Goal: Find contact information

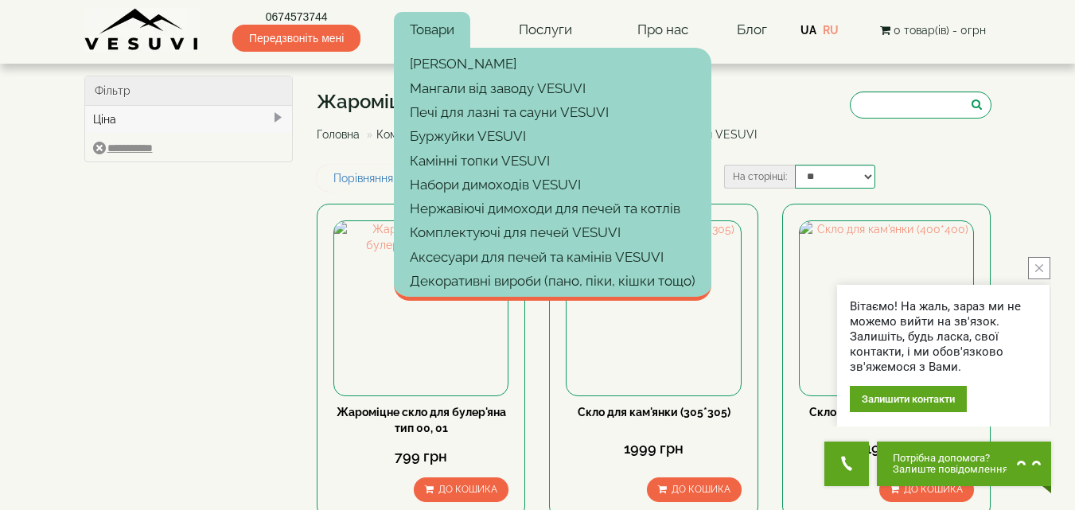
click at [434, 25] on link "Товари" at bounding box center [432, 30] width 76 height 37
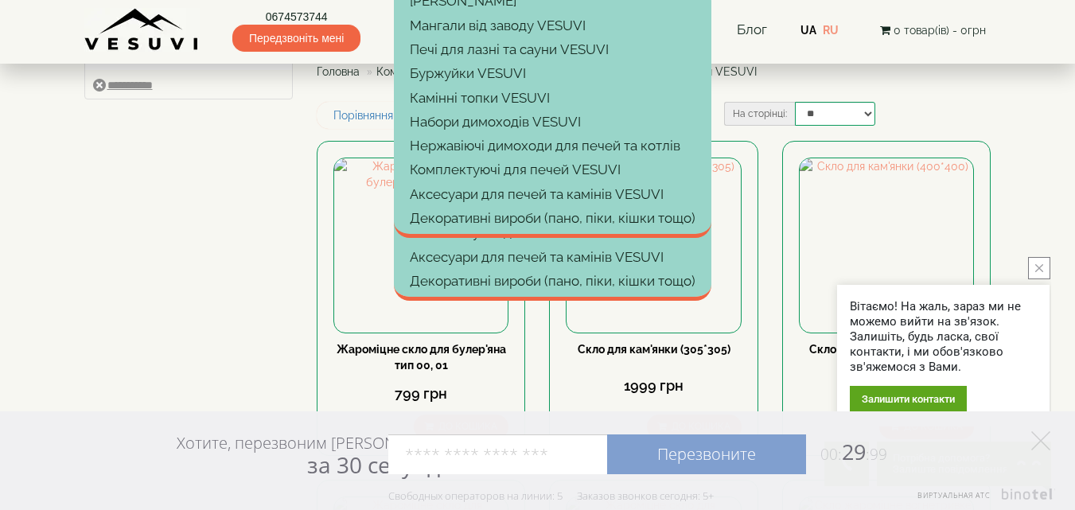
scroll to position [239, 0]
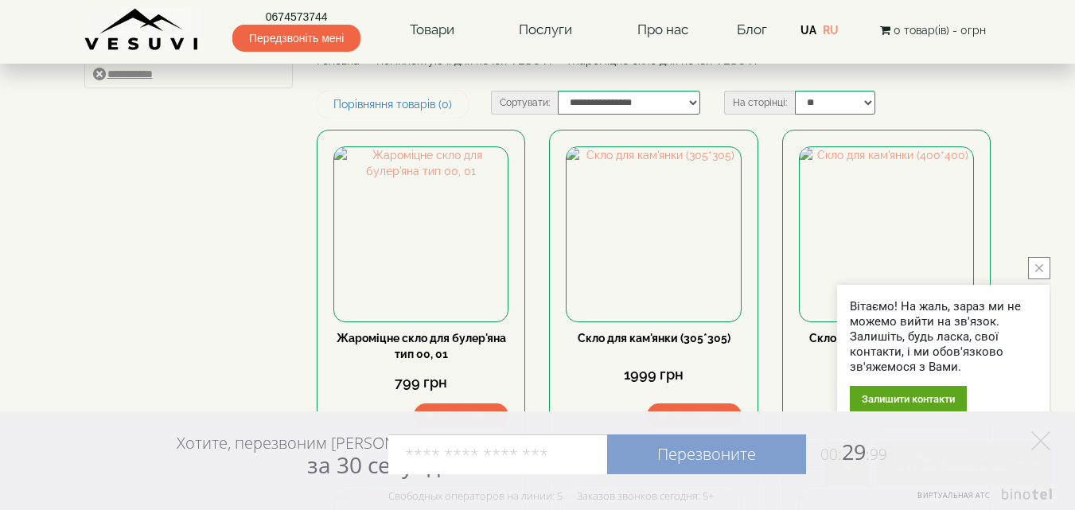
scroll to position [0, 0]
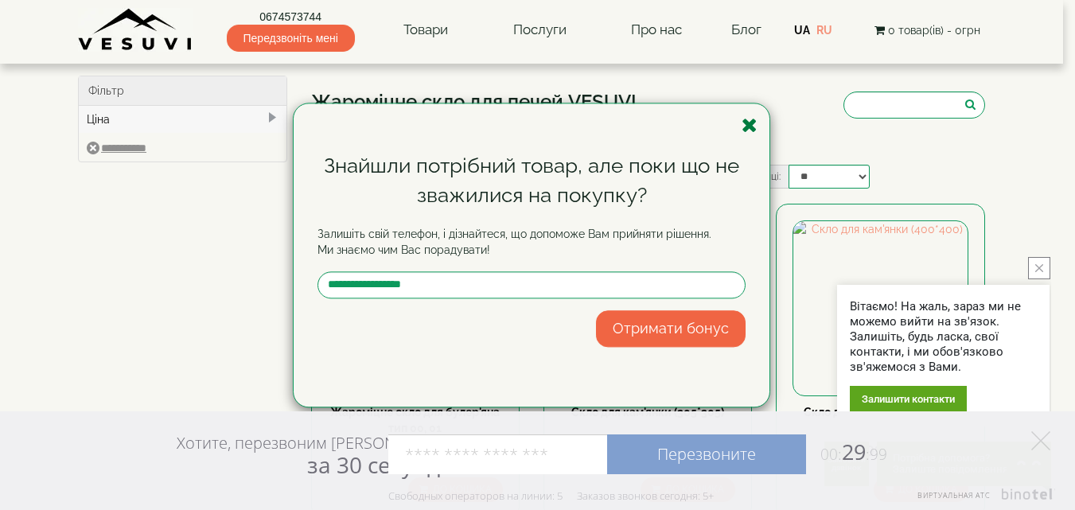
click at [753, 126] on icon "button" at bounding box center [750, 125] width 16 height 20
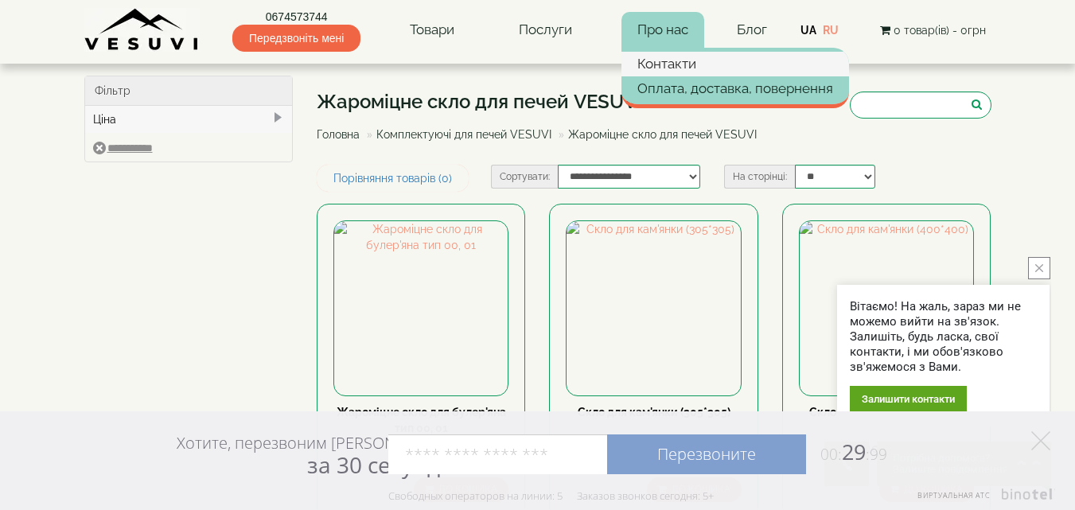
click at [685, 64] on link "Контакти" at bounding box center [736, 64] width 228 height 24
